Goal: Find specific page/section: Find specific page/section

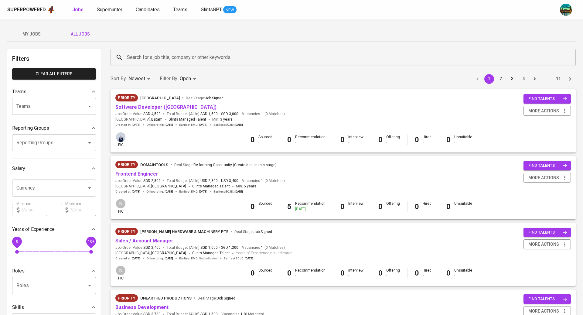
click at [142, 63] on input "Search for a job title, company or other keywords" at bounding box center [344, 58] width 438 height 12
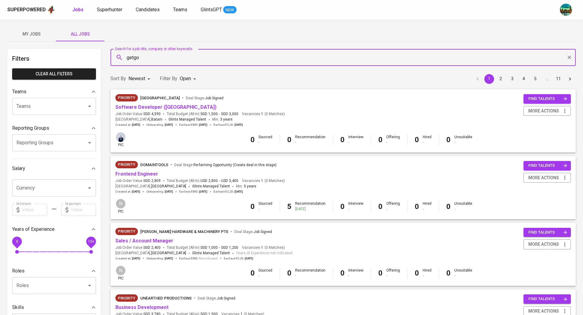
type input "getgo"
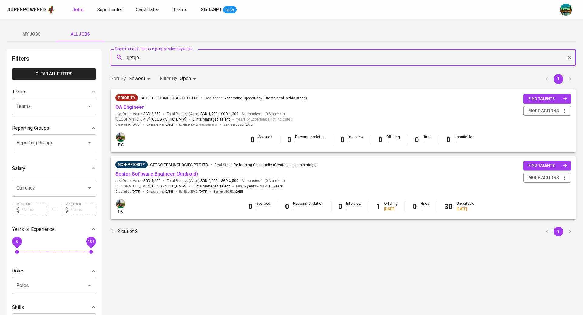
click at [156, 172] on link "Senior Software Engineer (Android)" at bounding box center [156, 174] width 83 height 6
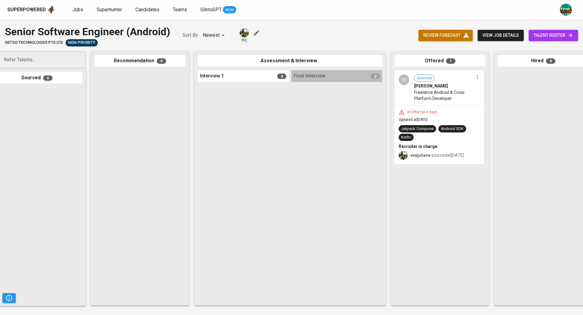
scroll to position [0, 67]
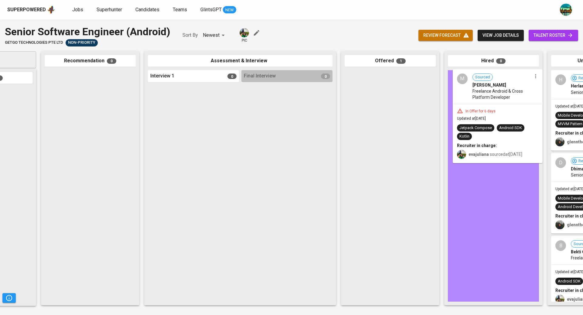
drag, startPoint x: 391, startPoint y: 95, endPoint x: 506, endPoint y: 94, distance: 115.4
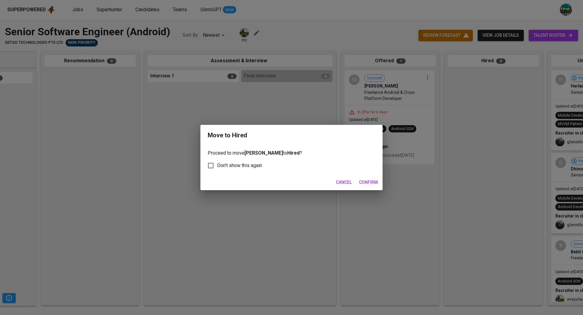
click at [364, 183] on span "Confirm" at bounding box center [368, 183] width 19 height 8
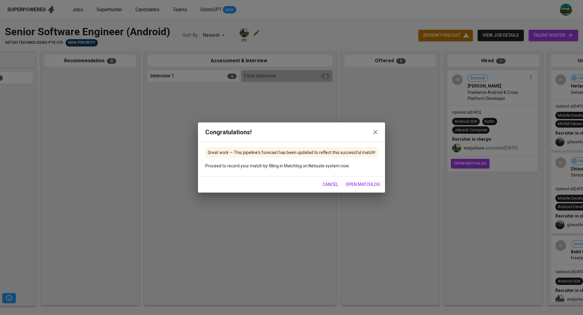
click at [482, 163] on div "Congratulations! Great work — This pipeline's forecast has been updated to refl…" at bounding box center [291, 157] width 583 height 315
click at [365, 184] on span "open matchlog" at bounding box center [363, 185] width 35 height 8
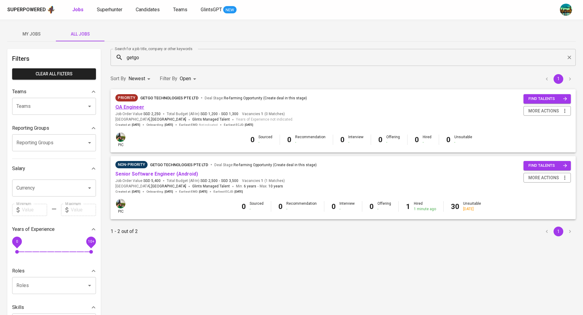
click at [138, 110] on link "QA Engineer" at bounding box center [129, 107] width 29 height 6
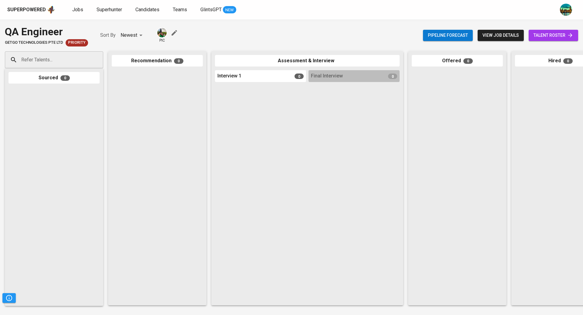
click at [535, 32] on span "talent roster" at bounding box center [553, 36] width 40 height 8
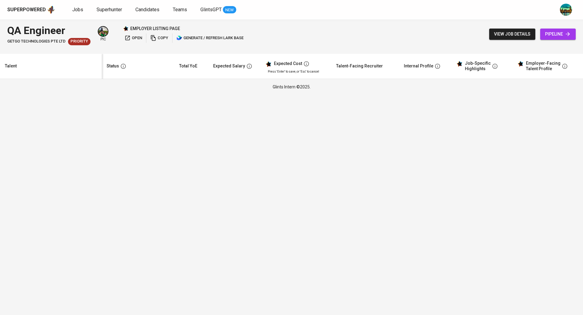
click at [124, 95] on html "Superpowered Jobs Superhunter Candidates Teams GlintsGPT NEW QA Engineer GetGo …" at bounding box center [291, 47] width 583 height 95
